Goal: Navigation & Orientation: Find specific page/section

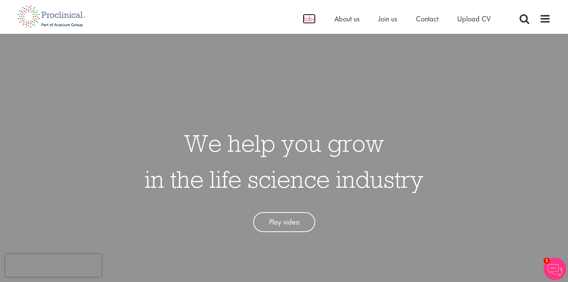
click at [308, 23] on span "Jobs" at bounding box center [309, 19] width 13 height 10
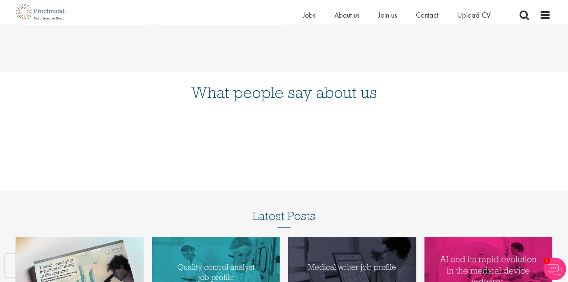
scroll to position [766, 0]
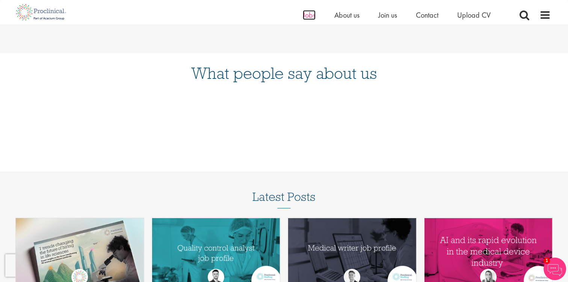
click at [303, 12] on span "Jobs" at bounding box center [309, 15] width 13 height 10
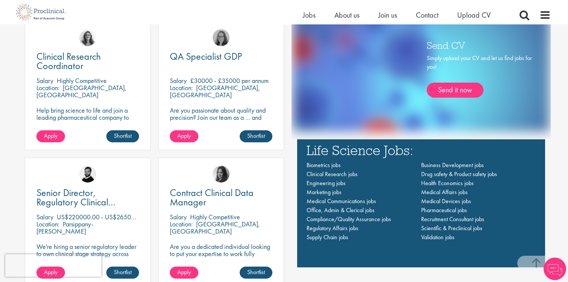
scroll to position [492, 0]
